Goal: Information Seeking & Learning: Learn about a topic

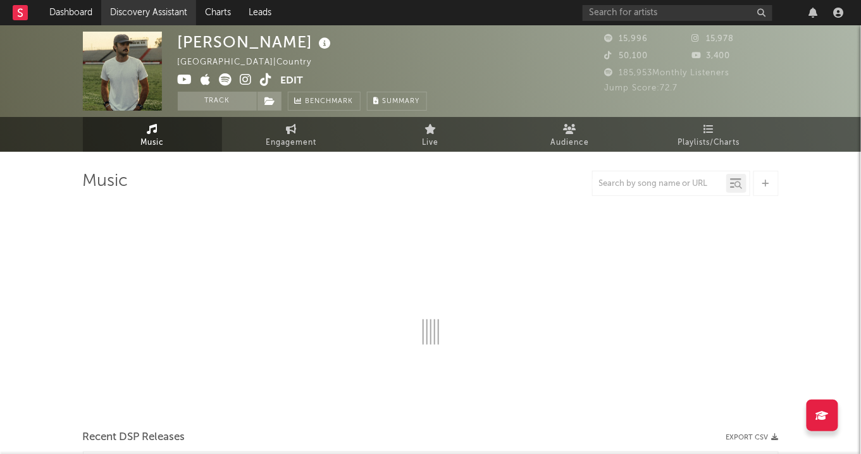
click at [138, 9] on link "Discovery Assistant" at bounding box center [148, 12] width 95 height 25
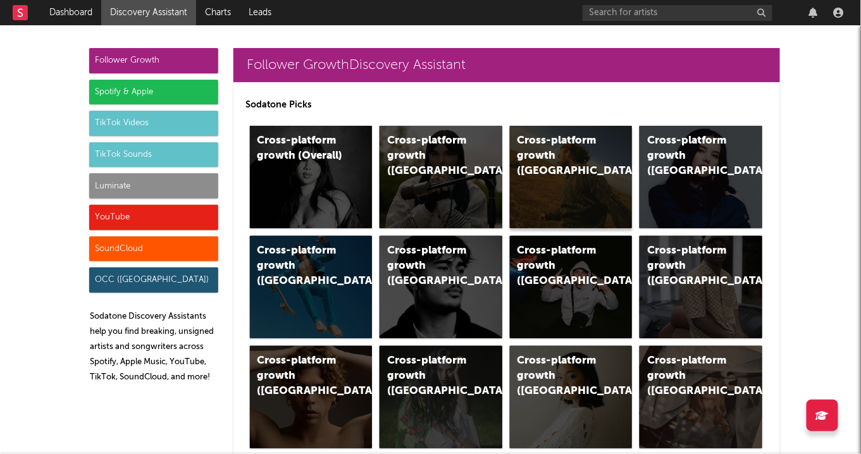
click at [556, 171] on div "Cross-platform growth (US)" at bounding box center [571, 177] width 123 height 102
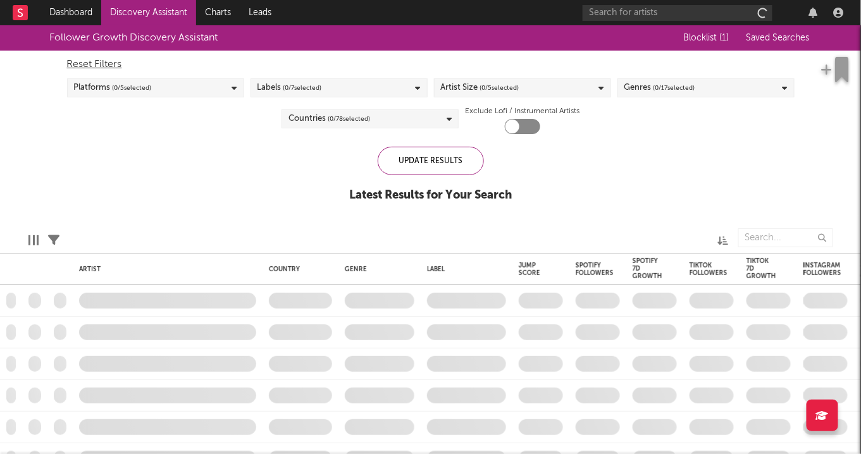
checkbox input "true"
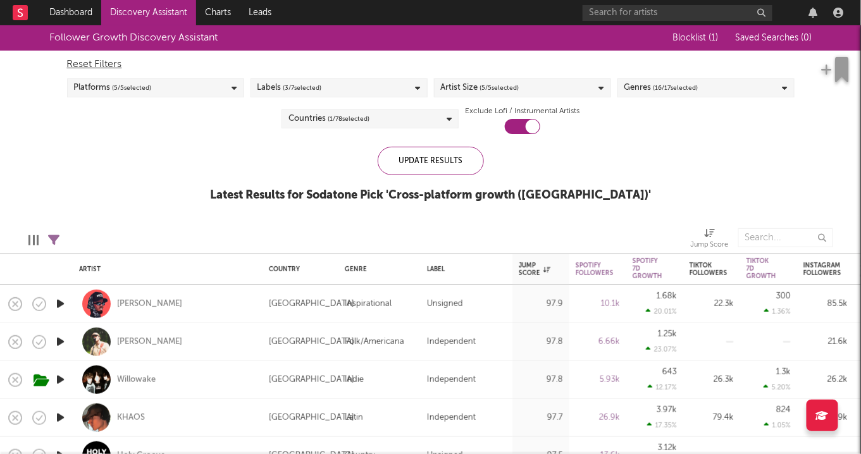
click at [538, 83] on div "Artist Size ( 5 / 5 selected)" at bounding box center [522, 87] width 177 height 19
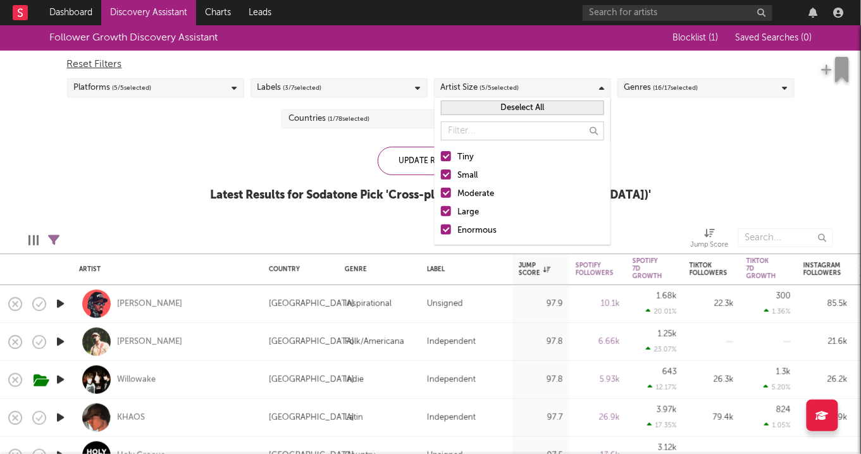
click at [652, 85] on div "Genres ( 16 / 17 selected)" at bounding box center [661, 87] width 74 height 15
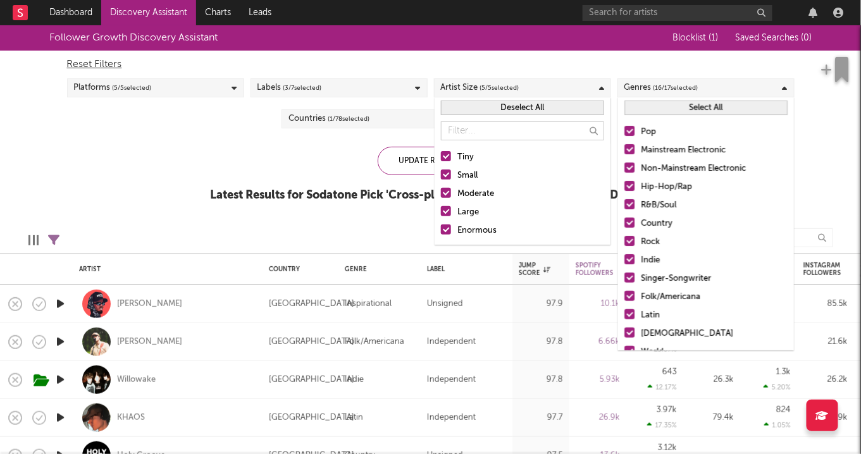
click at [652, 106] on button "Select All" at bounding box center [705, 108] width 163 height 15
click at [652, 106] on button "Deselect All" at bounding box center [705, 108] width 163 height 15
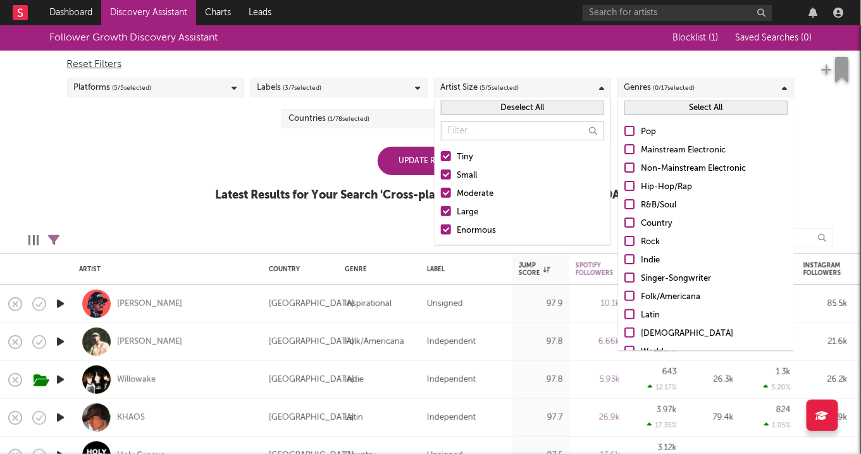
click at [634, 188] on label "Hip-Hop/Rap" at bounding box center [705, 187] width 163 height 15
click at [624, 188] on input "Hip-Hop/Rap" at bounding box center [624, 187] width 0 height 15
click at [632, 203] on div at bounding box center [629, 204] width 10 height 10
click at [624, 203] on input "R&B/Soul" at bounding box center [624, 205] width 0 height 15
drag, startPoint x: 719, startPoint y: 109, endPoint x: 827, endPoint y: 111, distance: 108.8
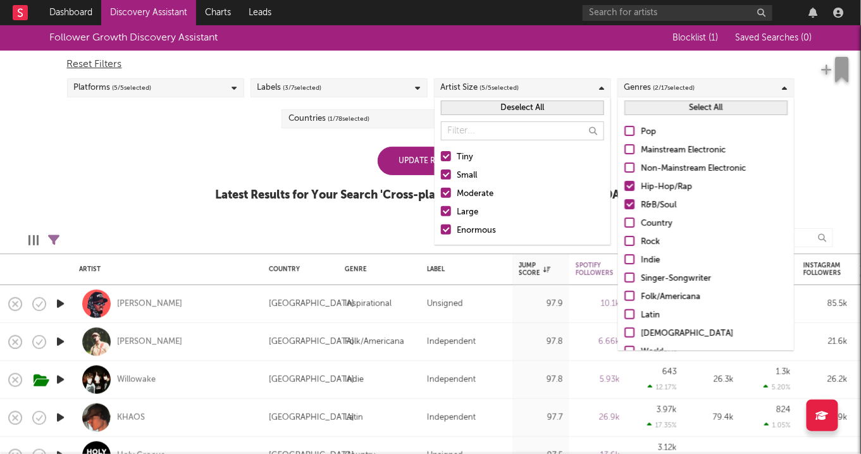
click at [828, 111] on body "Dashboard Discovery Assistant Charts Leads Notifications Settings All Growth Re…" at bounding box center [430, 227] width 861 height 454
click at [827, 111] on div "Follower Growth Discovery Assistant Blocklist ( 1 ) Saved Searches ( 0 ) Reset …" at bounding box center [430, 120] width 861 height 190
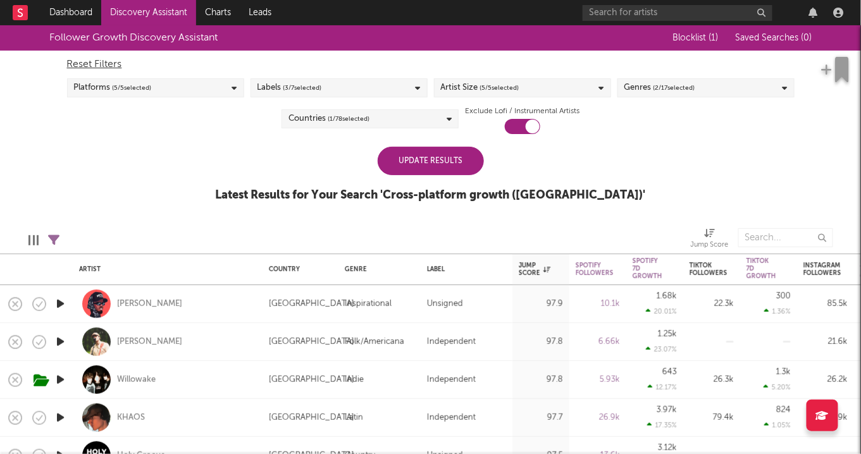
click at [448, 175] on div "Update Results" at bounding box center [431, 161] width 106 height 28
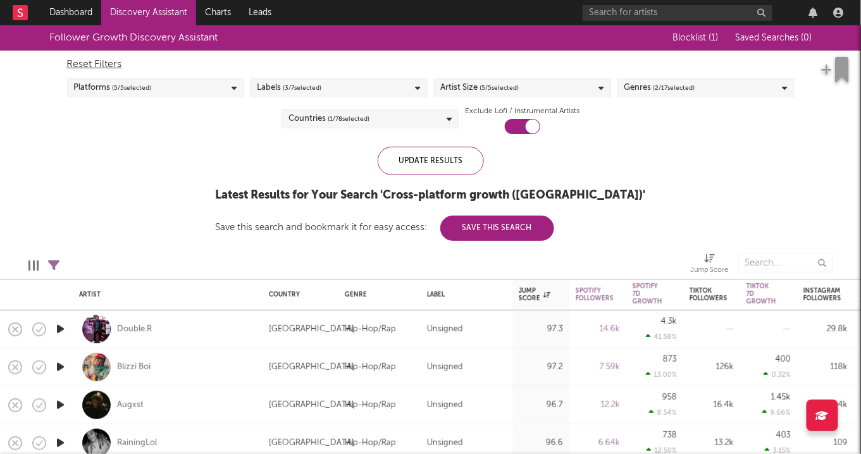
click at [182, 178] on div "Follower Growth Discovery Assistant Blocklist ( 1 ) Saved Searches ( 0 ) Reset …" at bounding box center [430, 133] width 861 height 216
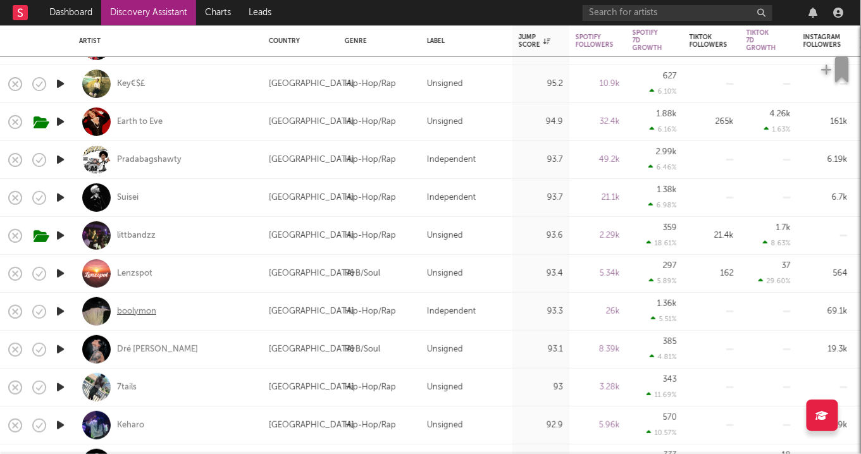
click at [142, 314] on div "boolymon" at bounding box center [136, 311] width 39 height 11
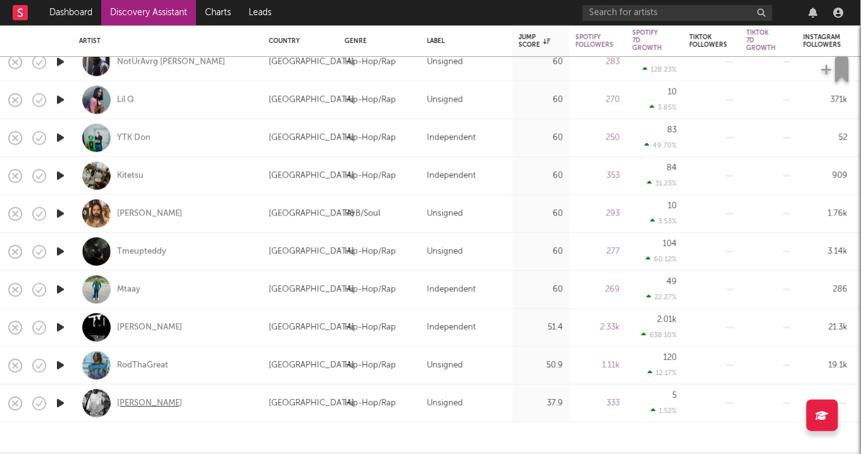
click at [126, 407] on div "Andrew Kai" at bounding box center [149, 403] width 65 height 11
click at [130, 324] on div "Lil Hesh" at bounding box center [149, 327] width 65 height 11
click at [125, 287] on div "Mtaay" at bounding box center [128, 289] width 23 height 11
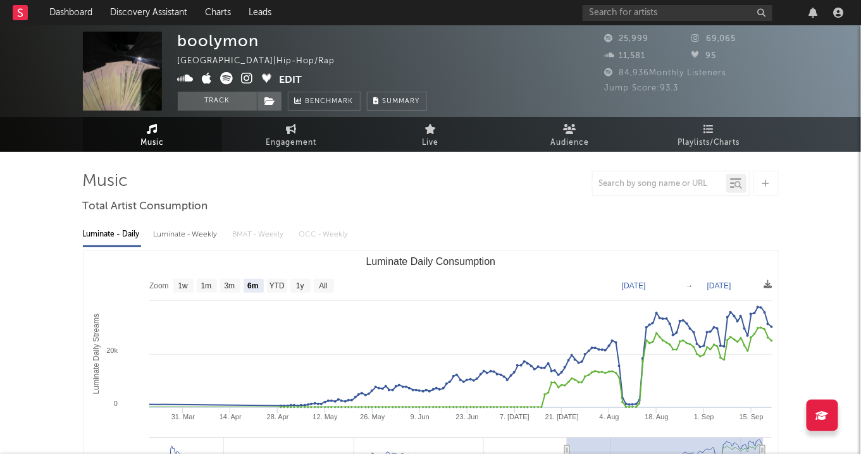
click at [183, 287] on text "1w" at bounding box center [183, 286] width 10 height 9
select select "1w"
type input "2025-09-15"
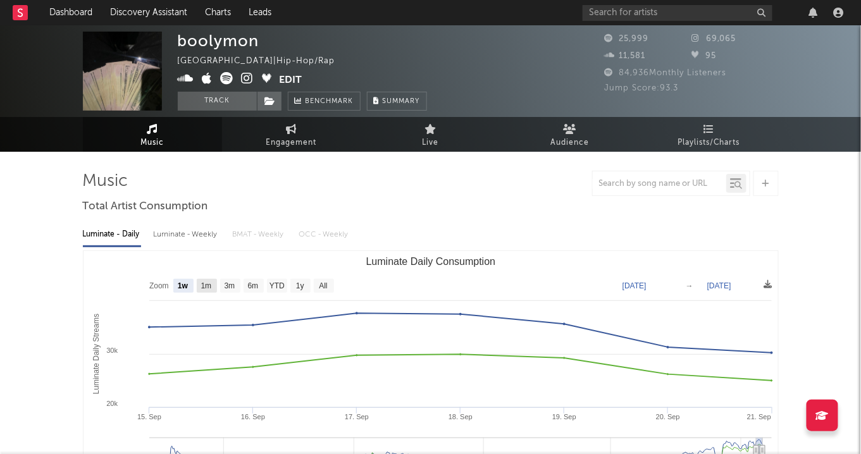
click at [205, 282] on text "1m" at bounding box center [206, 286] width 11 height 9
select select "1m"
type input "2025-08-21"
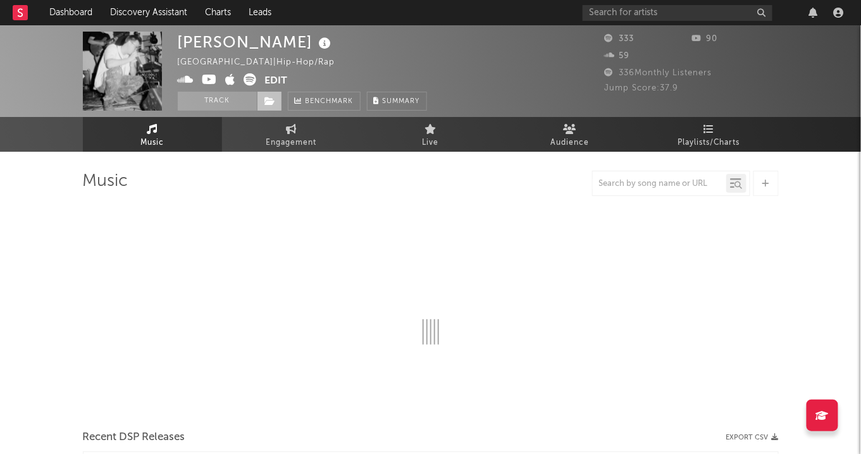
select select "1w"
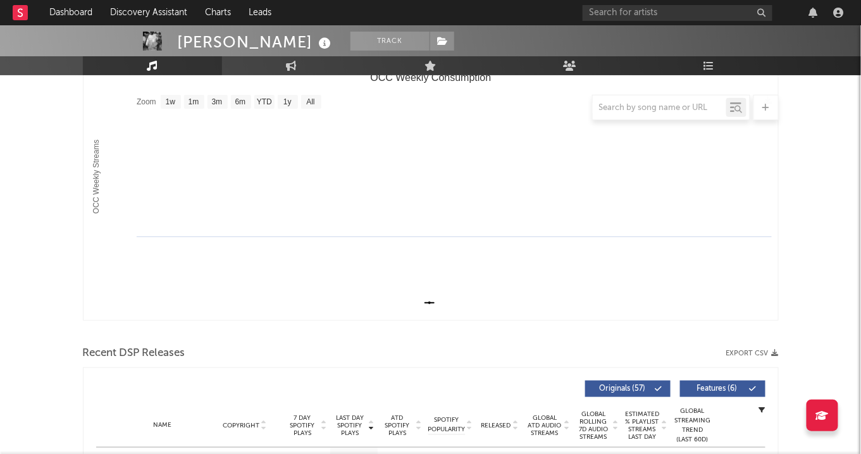
scroll to position [195, 0]
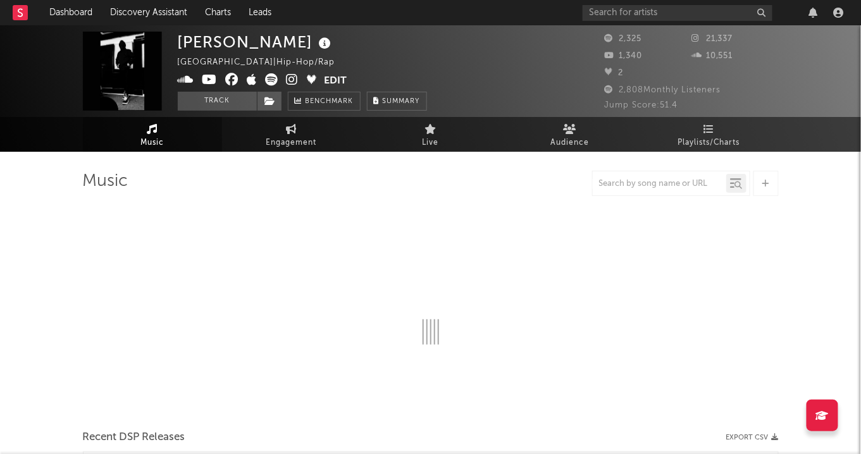
click at [290, 79] on icon at bounding box center [293, 79] width 12 height 13
select select "1w"
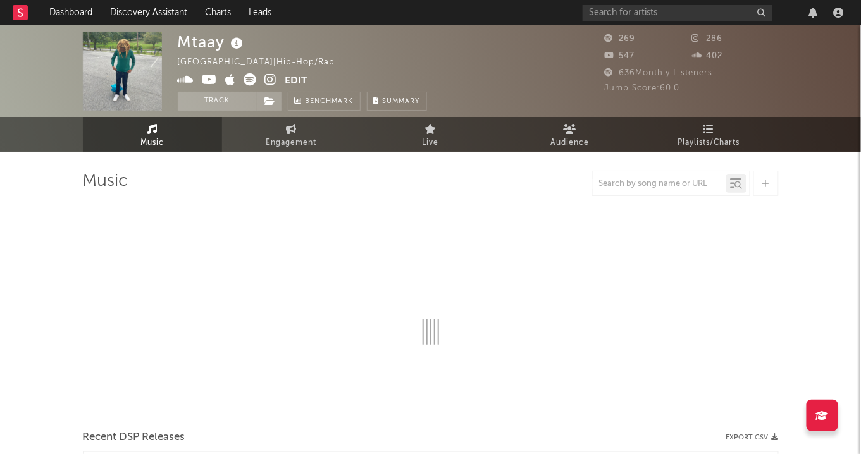
select select "1w"
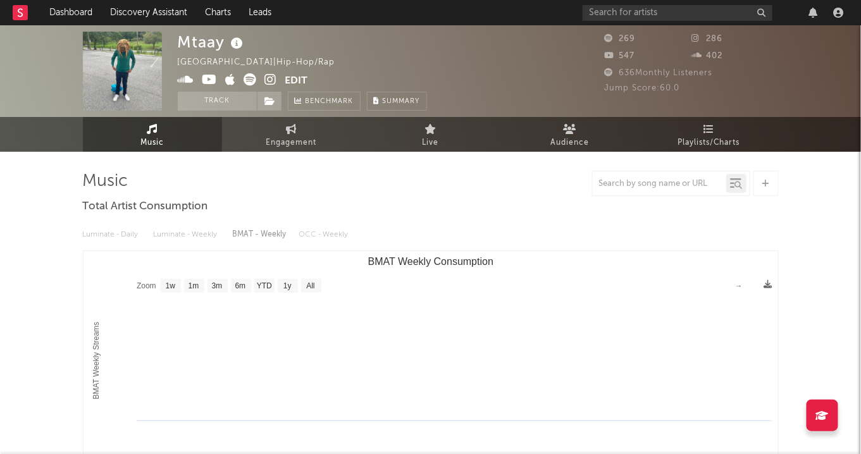
click at [265, 80] on icon at bounding box center [271, 79] width 12 height 13
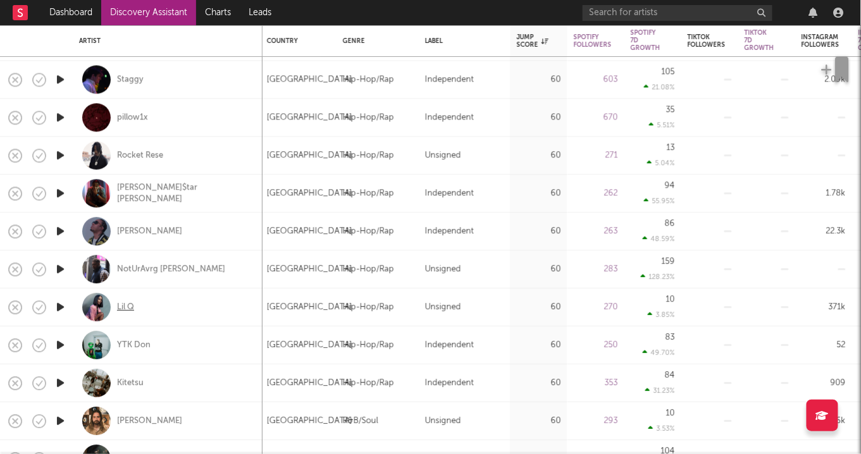
click at [128, 309] on div "Lil Q" at bounding box center [125, 307] width 17 height 11
click at [649, 13] on input "text" at bounding box center [678, 13] width 190 height 16
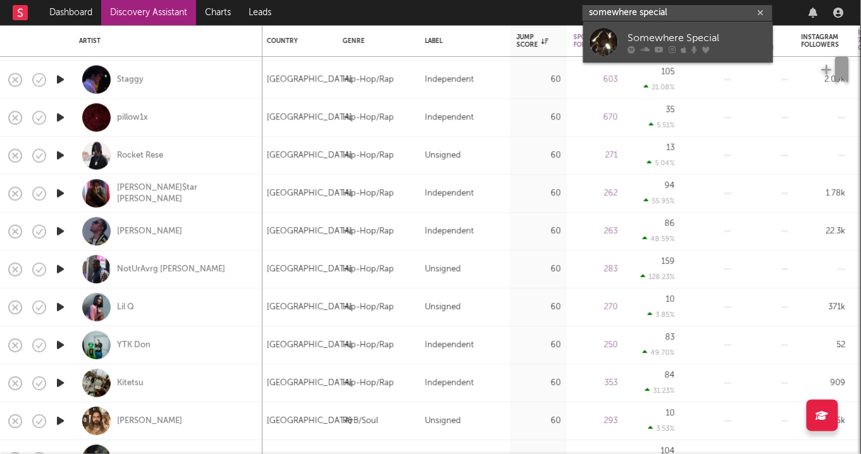
type input "somewhere special"
click at [664, 35] on div "Somewhere Special" at bounding box center [696, 37] width 139 height 15
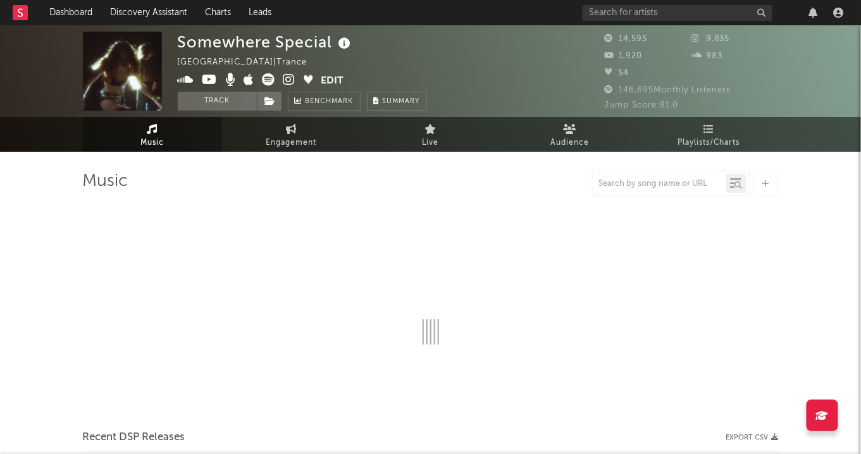
select select "6m"
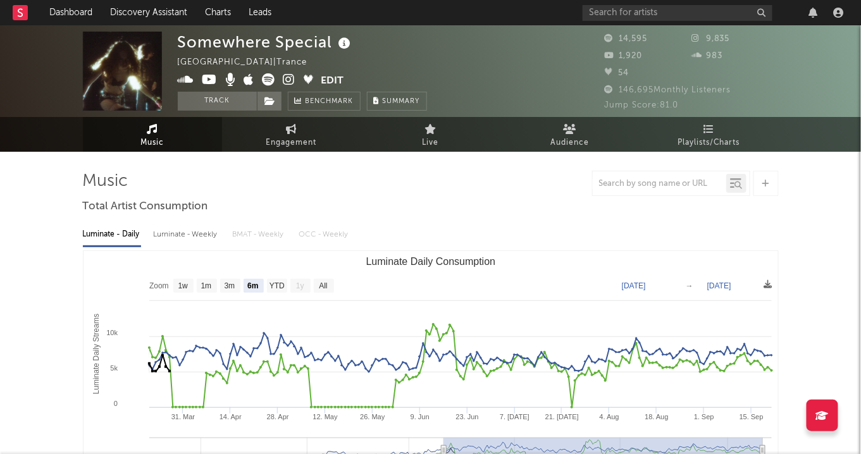
click at [182, 232] on div "Luminate - Weekly" at bounding box center [187, 235] width 66 height 22
select select "6m"
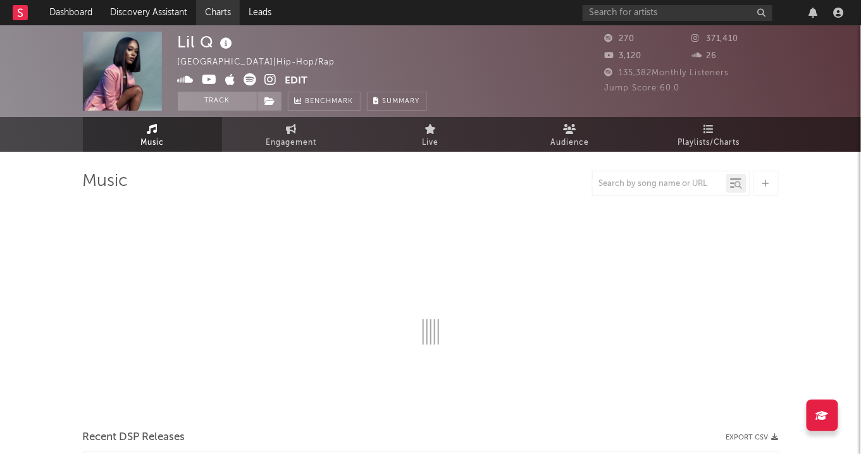
select select "1w"
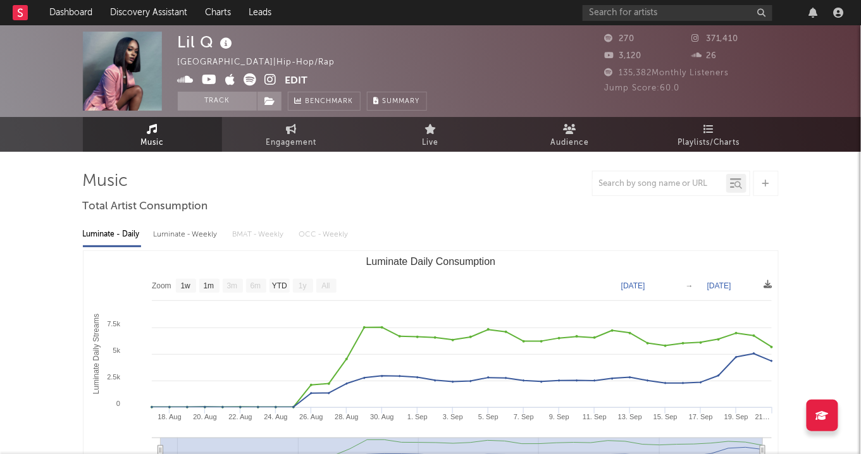
click at [176, 239] on div "Luminate - Weekly" at bounding box center [187, 235] width 66 height 22
select select "1w"
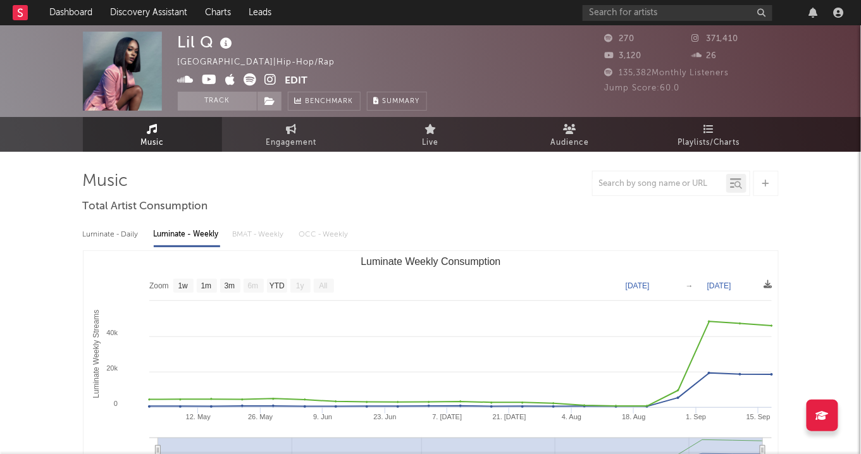
click at [271, 78] on icon at bounding box center [271, 79] width 12 height 13
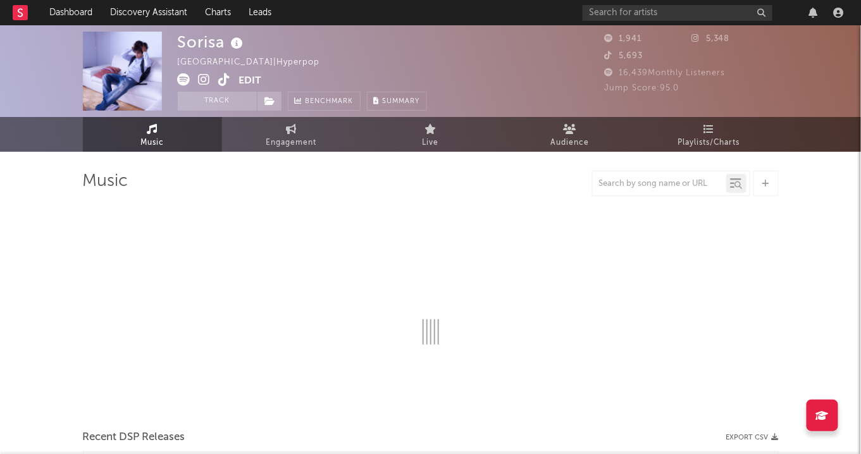
select select "1w"
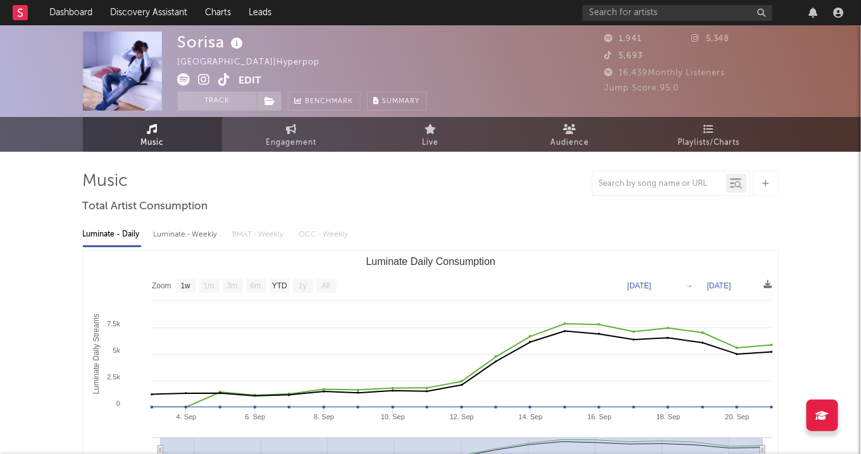
click at [228, 77] on icon at bounding box center [225, 79] width 12 height 13
click at [220, 76] on icon at bounding box center [225, 79] width 12 height 13
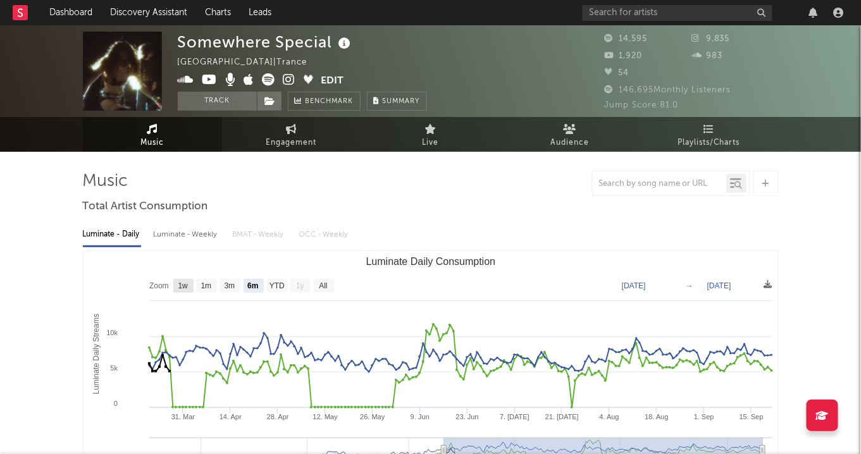
click at [190, 288] on rect "Luminate Daily Consumption" at bounding box center [183, 286] width 20 height 14
select select "1w"
type input "[DATE]"
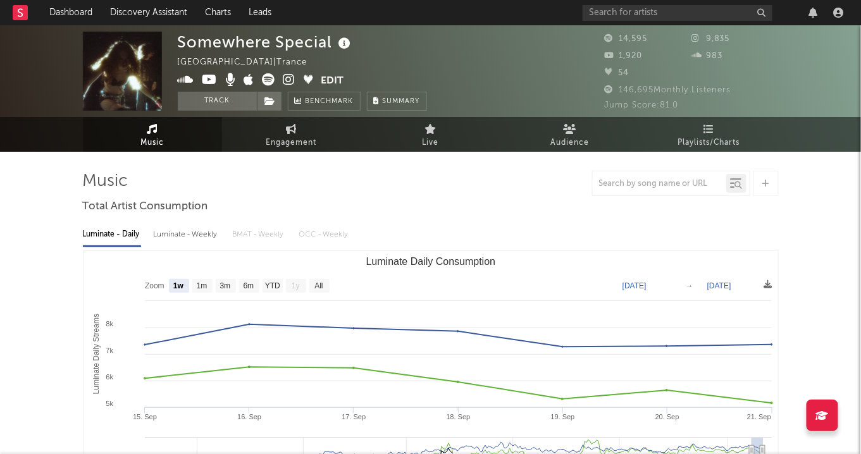
click at [214, 288] on rect "Luminate Daily Consumption" at bounding box center [430, 377] width 695 height 253
click at [205, 285] on text "1m" at bounding box center [201, 286] width 11 height 9
select select "1m"
type input "[DATE]"
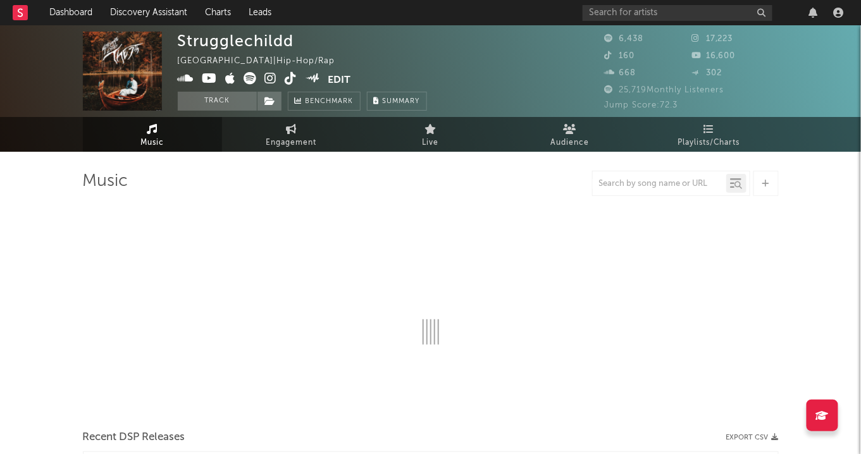
select select "6m"
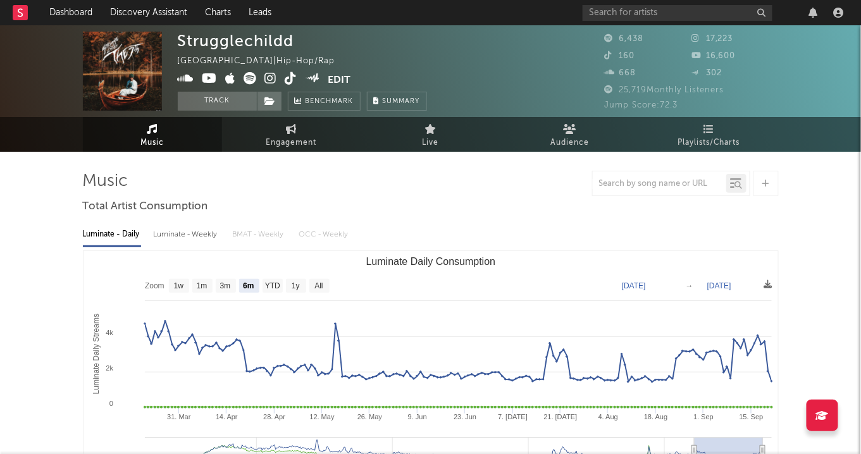
click at [187, 232] on div "Luminate - Weekly" at bounding box center [187, 235] width 66 height 22
select select "6m"
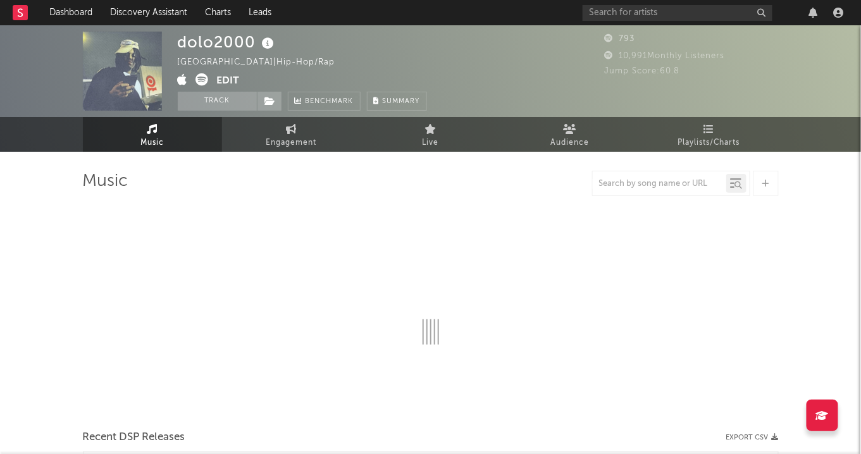
select select "6m"
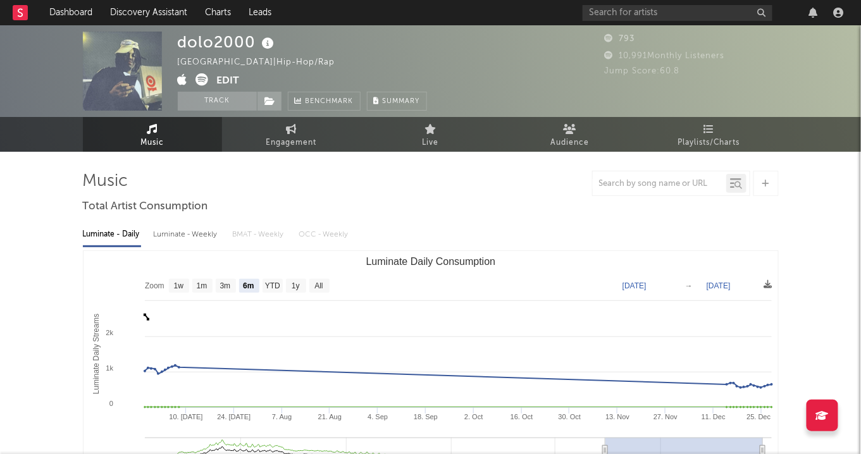
click at [170, 233] on div "Luminate - Weekly" at bounding box center [187, 235] width 66 height 22
select select "6m"
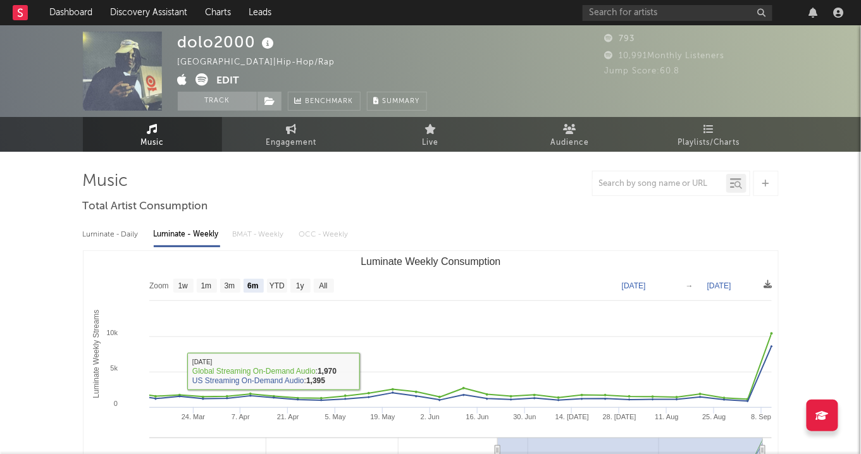
click at [103, 230] on div "Luminate - Daily" at bounding box center [112, 235] width 58 height 22
select select "6m"
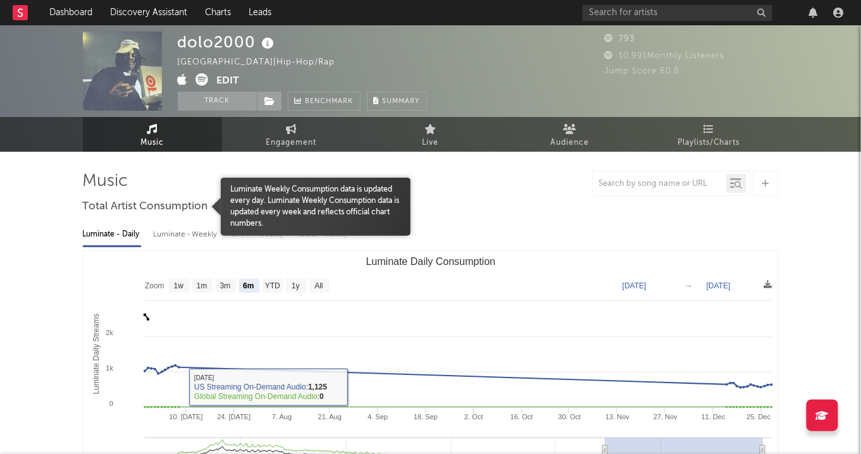
click at [190, 212] on span "Total Artist Consumption" at bounding box center [145, 206] width 125 height 15
click at [194, 227] on div at bounding box center [152, 207] width 138 height 58
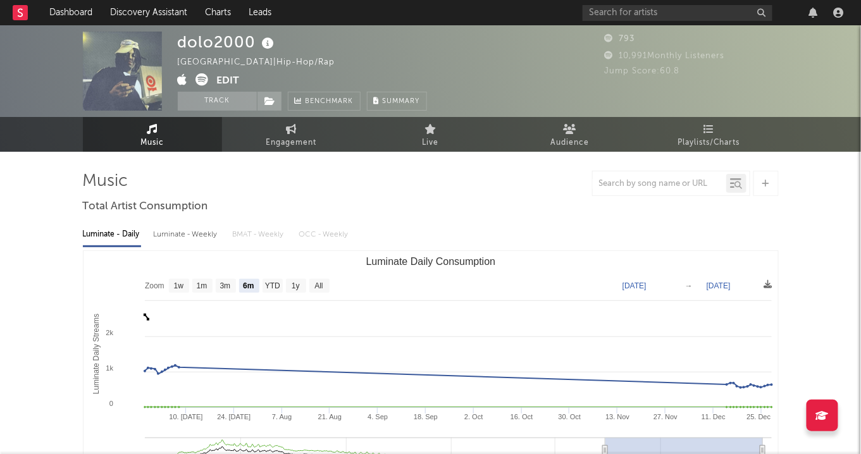
click at [205, 75] on icon at bounding box center [202, 79] width 13 height 13
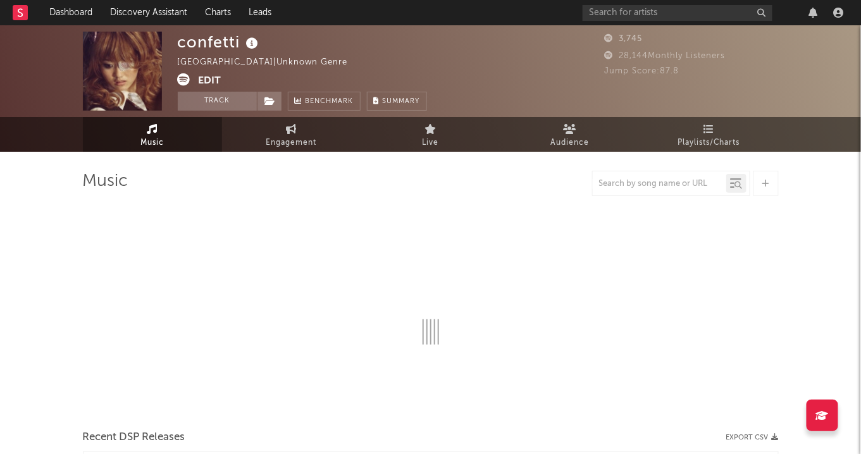
select select "1w"
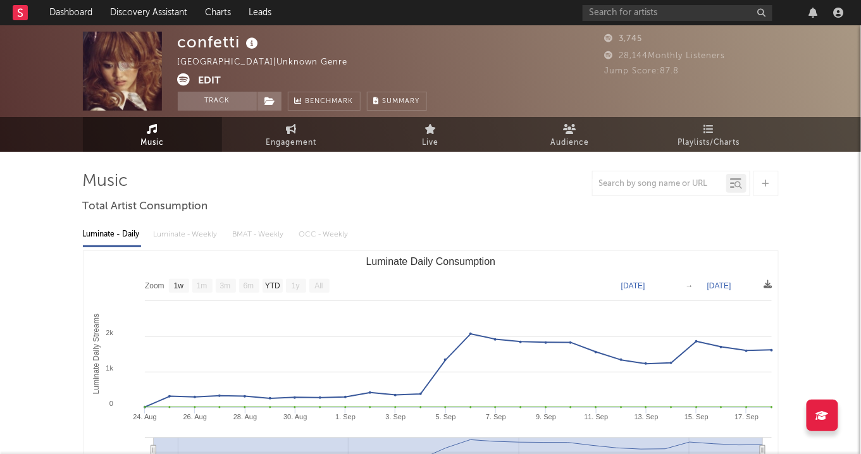
click at [200, 238] on div "Luminate - Daily Luminate - Weekly BMAT - Weekly OCC - Weekly" at bounding box center [431, 235] width 696 height 22
click at [195, 232] on div "Luminate - Daily Luminate - Weekly BMAT - Weekly OCC - Weekly" at bounding box center [431, 235] width 696 height 22
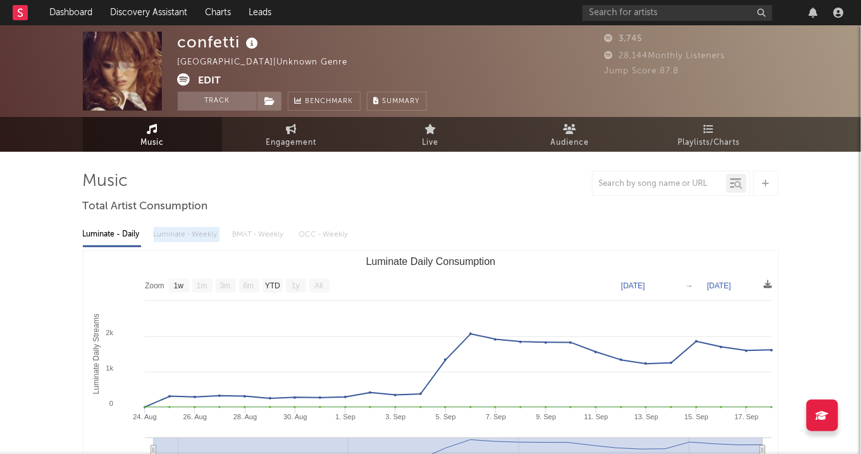
click at [195, 232] on div "Luminate - Daily Luminate - Weekly BMAT - Weekly OCC - Weekly" at bounding box center [431, 235] width 696 height 22
click at [204, 230] on div "Luminate - Daily Luminate - Weekly BMAT - Weekly OCC - Weekly" at bounding box center [431, 235] width 696 height 22
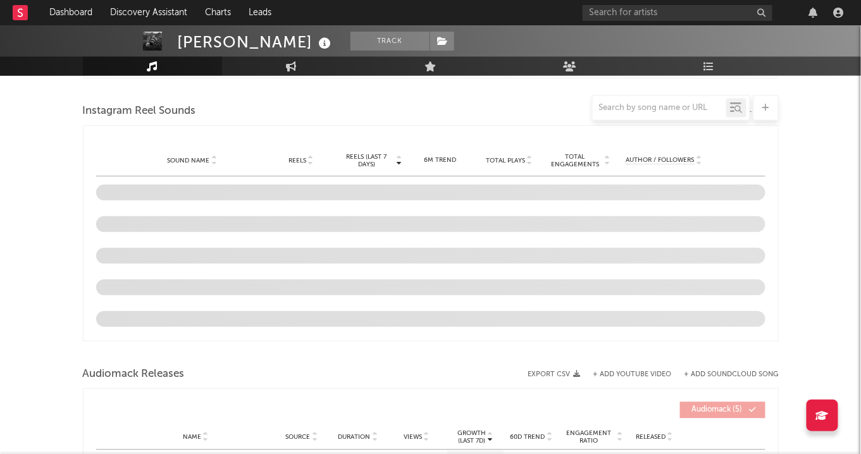
scroll to position [865, 0]
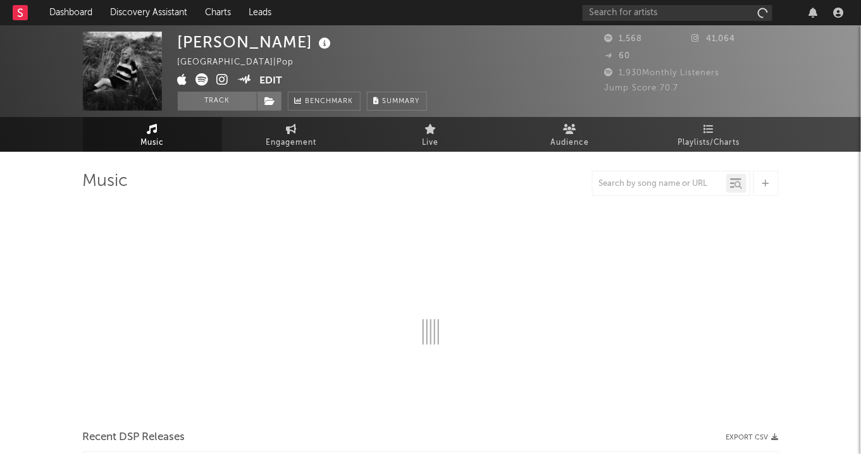
select select "6m"
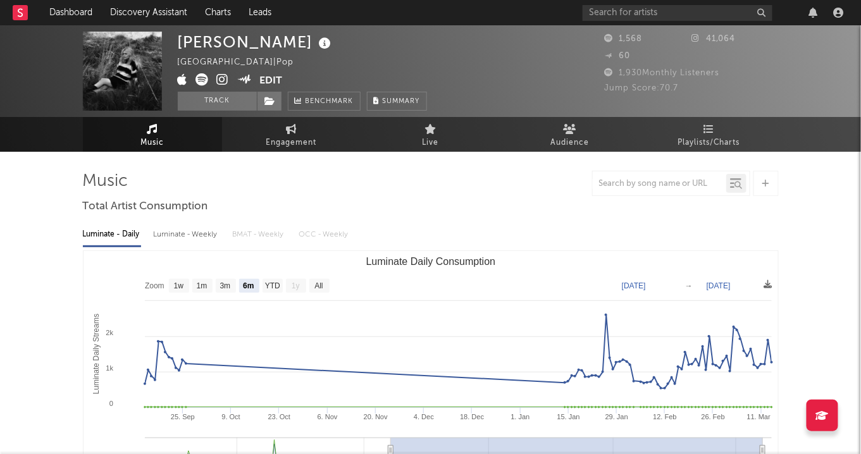
click at [190, 235] on div "Luminate - Weekly" at bounding box center [187, 235] width 66 height 22
select select "6m"
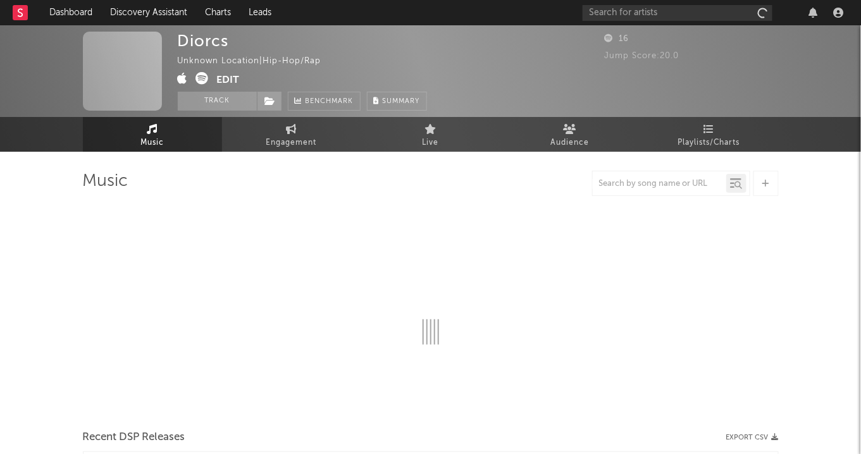
select select "1w"
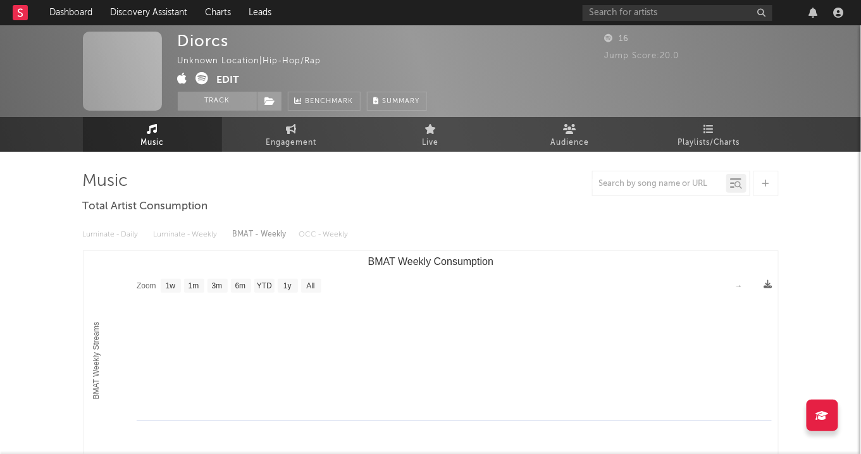
click at [207, 231] on div "Luminate - Daily Luminate - Weekly BMAT - Weekly OCC - Weekly" at bounding box center [431, 235] width 696 height 22
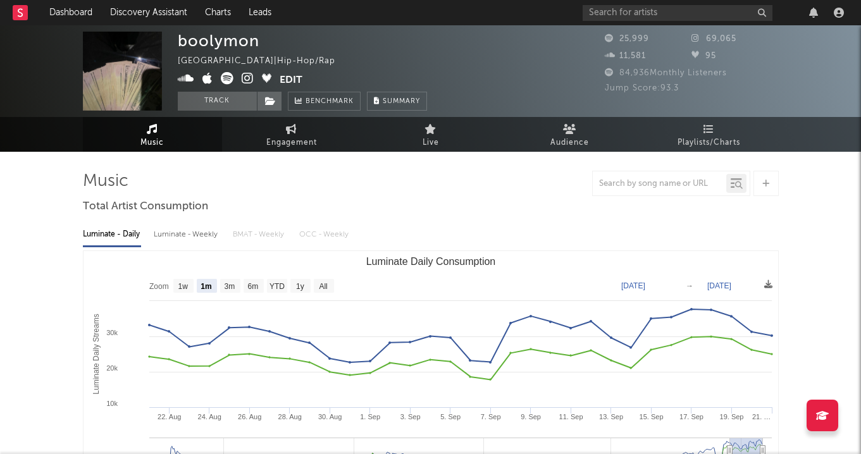
select select "1m"
click at [171, 242] on div "Luminate - Weekly" at bounding box center [187, 235] width 66 height 22
select select "6m"
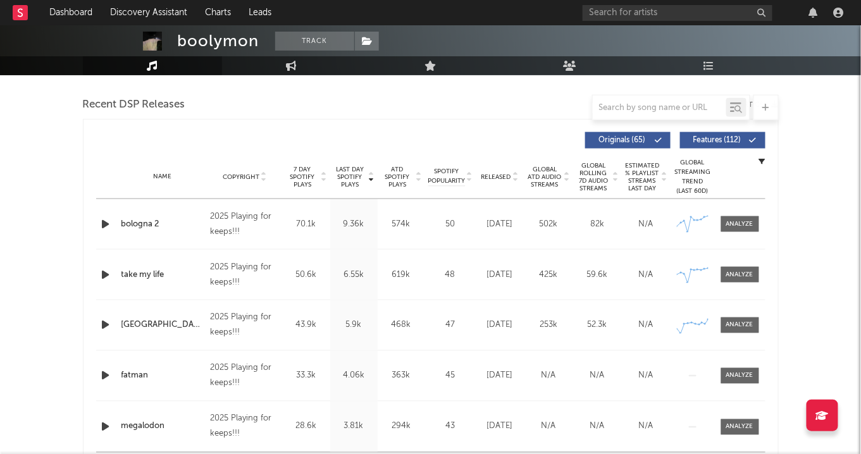
scroll to position [434, 0]
